Goal: Check status: Check status

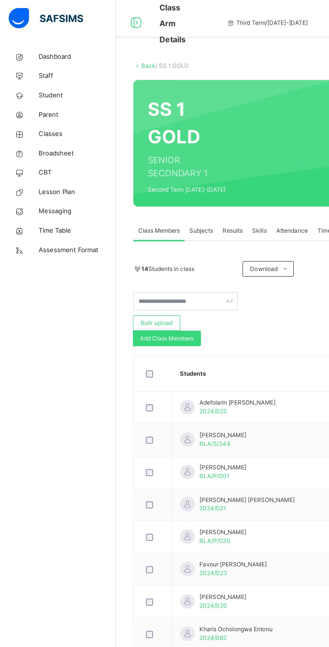
click at [60, 88] on link "Classes" at bounding box center [40, 93] width 81 height 13
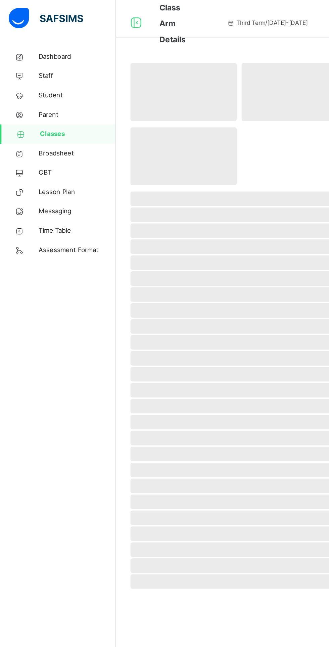
click at [39, 86] on link "Parent" at bounding box center [40, 80] width 81 height 13
click at [39, 94] on span "Classes" at bounding box center [54, 94] width 53 height 7
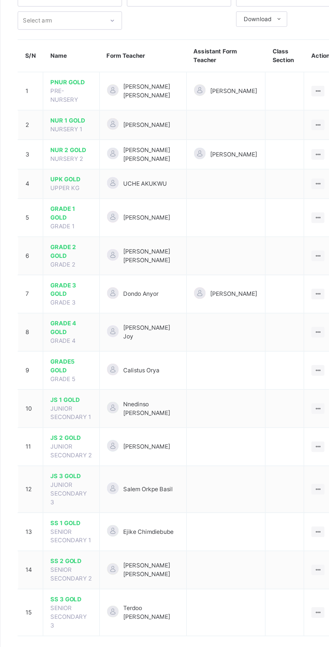
click at [130, 115] on span "PRE-NURSERY" at bounding box center [124, 117] width 19 height 11
click at [128, 111] on span "PNUR GOLD" at bounding box center [129, 109] width 29 height 6
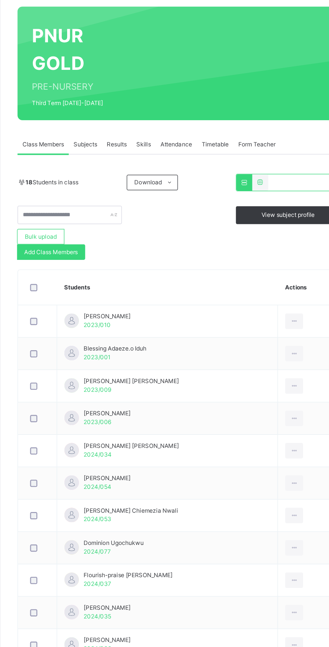
click at [140, 276] on span "2023/010" at bounding box center [148, 277] width 19 height 5
click at [165, 275] on td "[PERSON_NAME] 2023/010" at bounding box center [196, 275] width 153 height 22
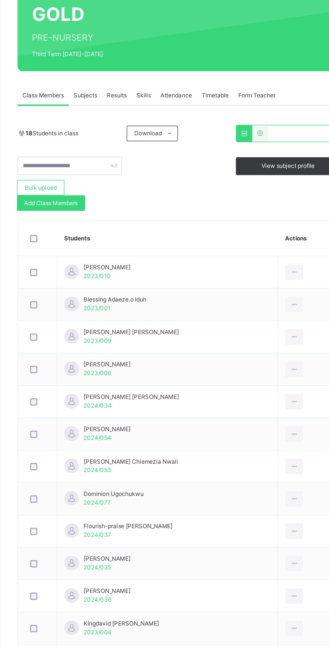
click at [157, 282] on td "[PERSON_NAME] 2023/010" at bounding box center [196, 275] width 153 height 22
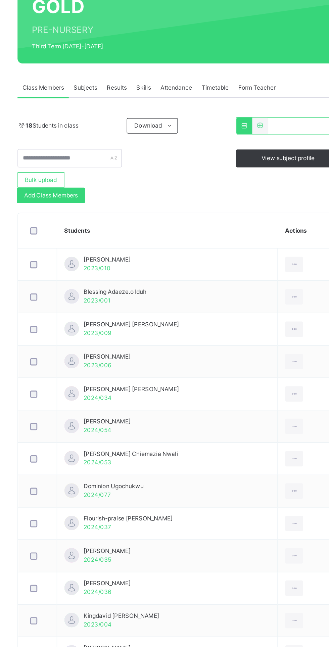
click at [199, 275] on td "[PERSON_NAME] 2023/010" at bounding box center [196, 275] width 153 height 22
click at [165, 278] on td "[PERSON_NAME] 2023/010" at bounding box center [196, 275] width 153 height 22
click at [148, 272] on span "[PERSON_NAME]" at bounding box center [155, 272] width 33 height 6
click at [205, 280] on td "[PERSON_NAME] 2023/010" at bounding box center [196, 275] width 153 height 22
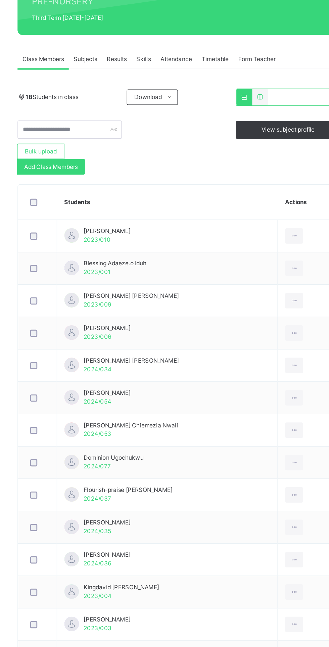
click at [165, 299] on div "Blessing Adaeze.o Iduh 2023/001" at bounding box center [161, 297] width 44 height 12
click at [171, 302] on div "Blessing Adaeze.o Iduh 2023/001" at bounding box center [161, 297] width 44 height 12
click at [282, 297] on icon at bounding box center [285, 297] width 6 height 6
click at [231, 379] on td "[PERSON_NAME] 2024/054" at bounding box center [196, 387] width 153 height 22
click at [222, 376] on td "[PERSON_NAME] 2024/054" at bounding box center [196, 387] width 153 height 22
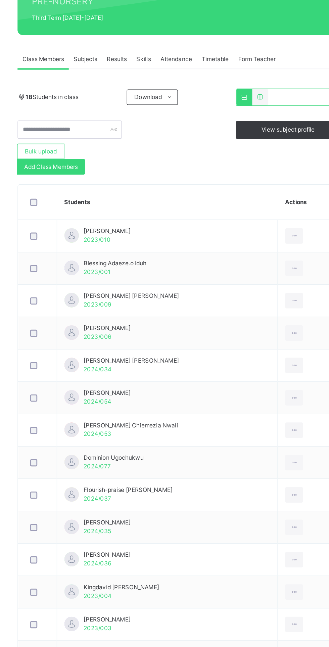
click at [177, 274] on td "[PERSON_NAME] 2023/010" at bounding box center [196, 275] width 153 height 22
click at [171, 272] on td "[PERSON_NAME] 2023/010" at bounding box center [196, 275] width 153 height 22
click at [170, 279] on td "[PERSON_NAME] 2023/010" at bounding box center [196, 275] width 153 height 22
click at [282, 275] on icon at bounding box center [285, 275] width 6 height 6
click at [233, 349] on td "Chidubem Ozioko 2023/006" at bounding box center [196, 342] width 153 height 22
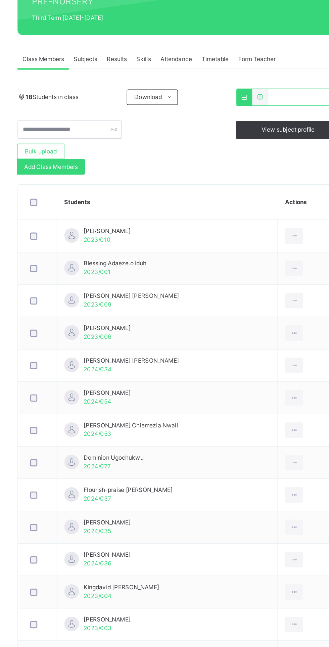
click at [170, 152] on div "Results" at bounding box center [161, 151] width 20 height 13
click at [166, 154] on span "Results" at bounding box center [162, 152] width 14 height 6
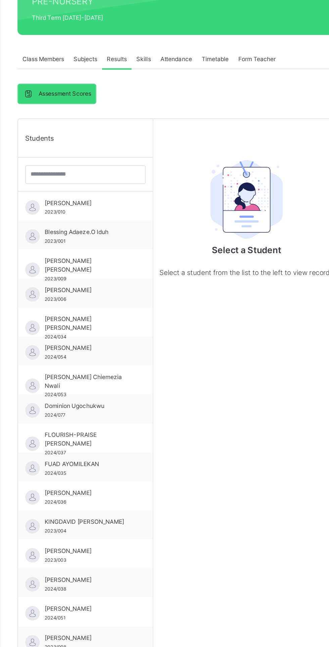
click at [170, 152] on div "Results" at bounding box center [161, 151] width 20 height 13
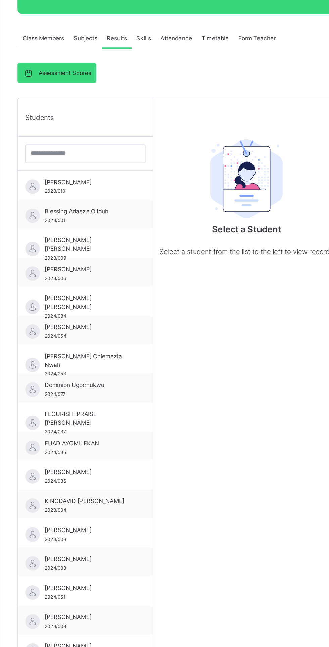
click at [164, 151] on span "Results" at bounding box center [162, 152] width 14 height 6
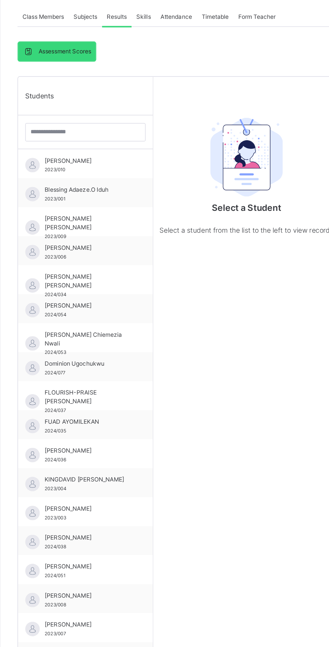
click at [142, 258] on div "[PERSON_NAME] 2023/010" at bounding box center [141, 255] width 60 height 12
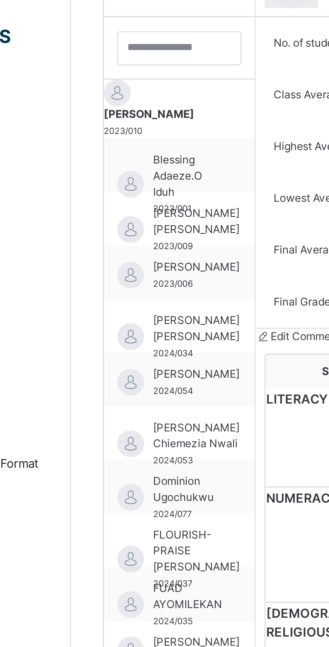
scroll to position [219, 0]
